Goal: Find specific page/section: Find specific page/section

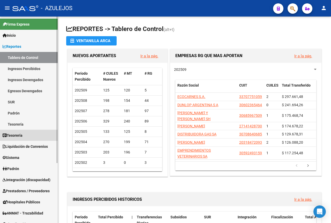
click at [37, 137] on link "Tesorería" at bounding box center [29, 135] width 58 height 11
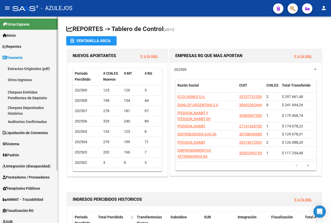
click at [36, 97] on link "Cheques Emitidos Pendientes de Depósito" at bounding box center [29, 95] width 58 height 20
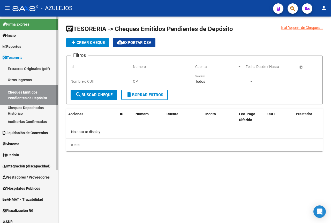
click at [30, 80] on link "Otros Ingresos" at bounding box center [29, 79] width 58 height 11
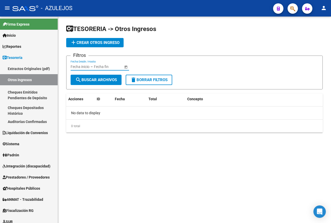
click at [95, 66] on input "text" at bounding box center [106, 67] width 25 height 4
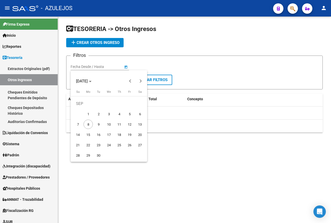
click at [131, 114] on span "5" at bounding box center [129, 113] width 9 height 9
type input "[DATE]"
click at [90, 124] on span "8" at bounding box center [87, 124] width 9 height 9
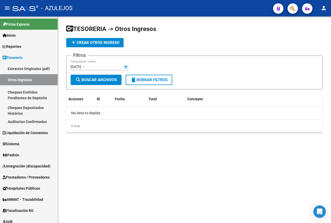
type input "[DATE]"
click at [99, 81] on span "search Buscar Archivos" at bounding box center [96, 79] width 42 height 5
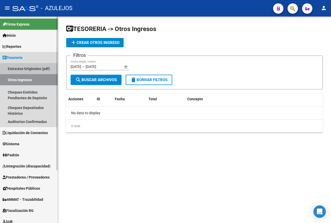
click at [27, 69] on link "Extractos Originales (pdf)" at bounding box center [29, 68] width 58 height 11
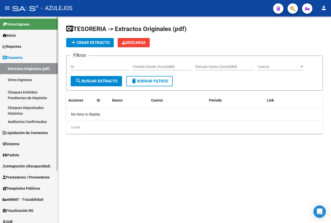
click at [34, 133] on span "Liquidación de Convenios" at bounding box center [25, 133] width 45 height 6
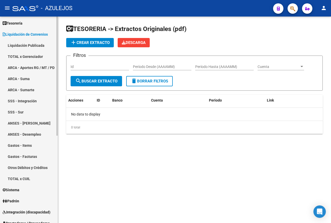
scroll to position [77, 0]
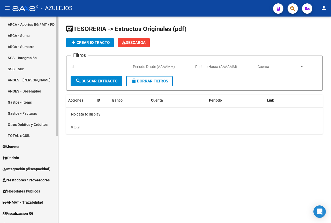
click at [37, 125] on link "Otros Débitos y Créditos" at bounding box center [29, 124] width 58 height 11
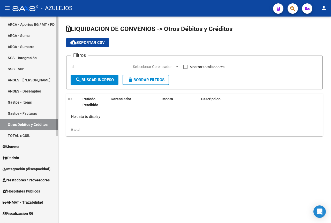
checkbox input "true"
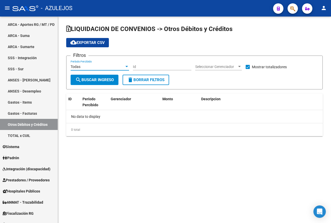
click at [101, 67] on div "Todas" at bounding box center [97, 67] width 54 height 4
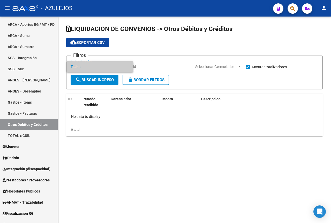
click at [251, 76] on div at bounding box center [165, 111] width 331 height 223
